Goal: Task Accomplishment & Management: Manage account settings

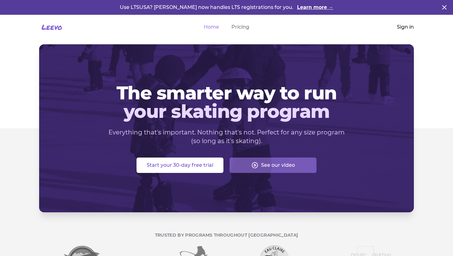
click at [406, 28] on link "Sign in" at bounding box center [405, 26] width 17 height 7
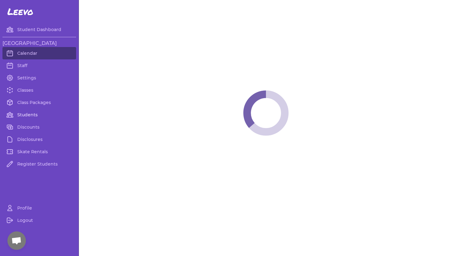
click at [27, 115] on link "Students" at bounding box center [39, 115] width 74 height 12
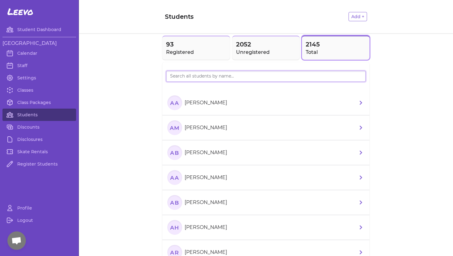
click at [185, 76] on input "search" at bounding box center [266, 76] width 200 height 11
type input "A"
type input "Cuine"
